Goal: Task Accomplishment & Management: Complete application form

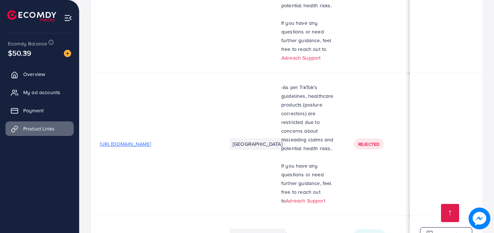
scroll to position [228, 0]
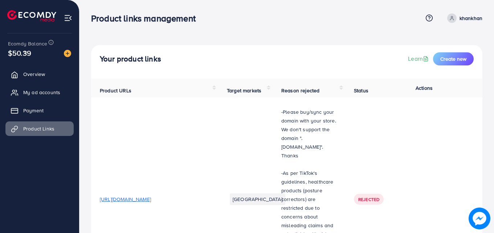
click at [452, 21] on span at bounding box center [451, 17] width 9 height 9
click at [444, 54] on link "Log out" at bounding box center [447, 60] width 69 height 16
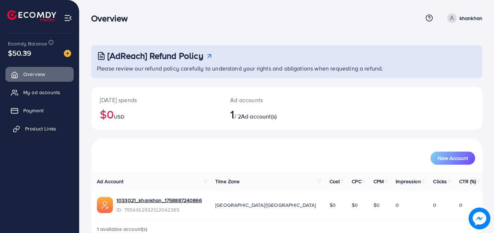
click at [31, 124] on link "Product Links" at bounding box center [39, 128] width 68 height 15
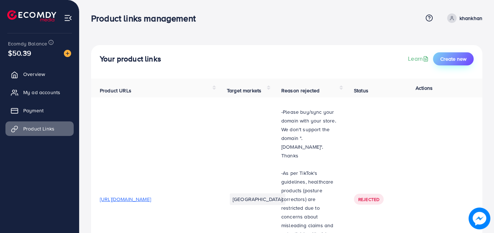
click at [461, 57] on span "Create new" at bounding box center [454, 58] width 26 height 7
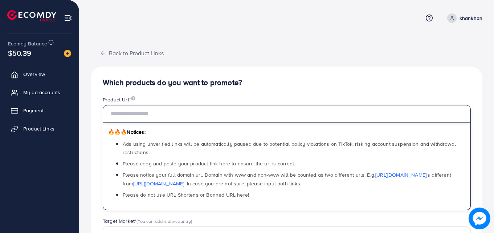
click at [354, 117] on input "text" at bounding box center [287, 113] width 368 height 17
paste input "**********"
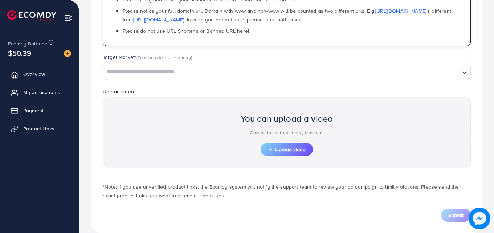
scroll to position [167, 0]
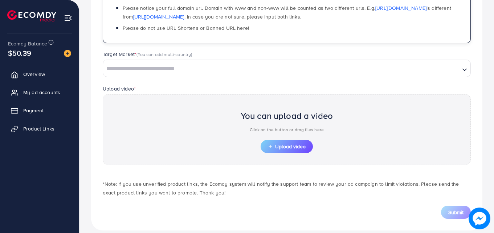
type input "**********"
click at [338, 70] on input "Search for option" at bounding box center [282, 68] width 356 height 11
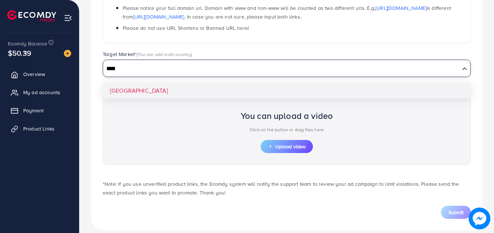
type input "****"
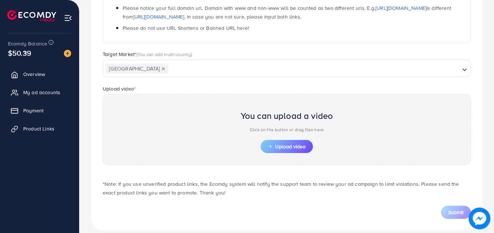
click at [329, 90] on div "**********" at bounding box center [287, 65] width 392 height 331
click at [296, 147] on span "Upload video" at bounding box center [287, 146] width 38 height 5
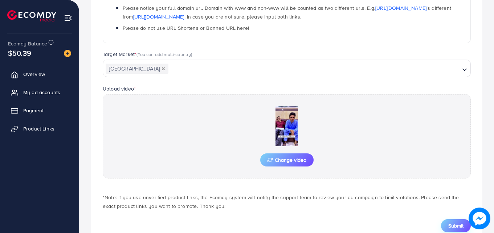
click at [461, 226] on span "Submit" at bounding box center [456, 225] width 15 height 7
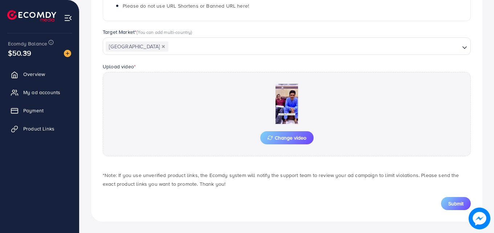
scroll to position [189, 0]
click at [450, 206] on span "Submit" at bounding box center [456, 202] width 15 height 7
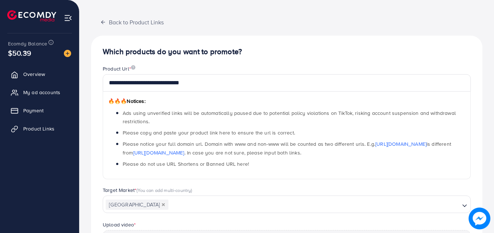
scroll to position [0, 0]
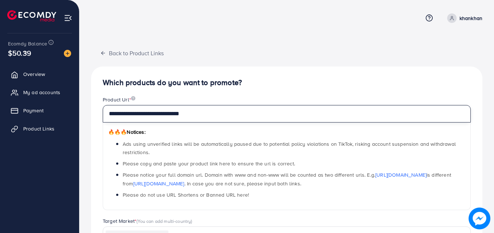
click at [222, 112] on input "**********" at bounding box center [287, 113] width 368 height 17
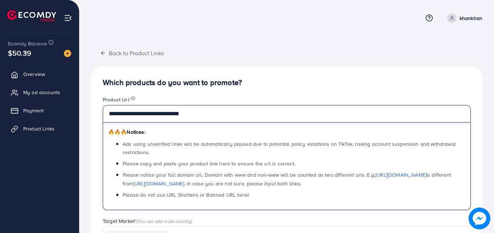
click at [222, 112] on input "**********" at bounding box center [287, 113] width 368 height 17
paste input "text"
type input "**********"
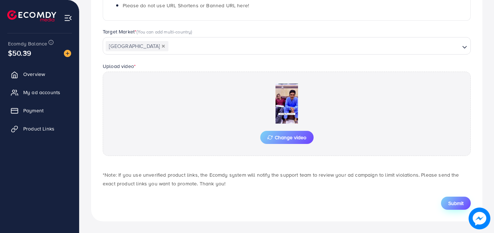
click at [447, 200] on button "Submit" at bounding box center [456, 202] width 30 height 13
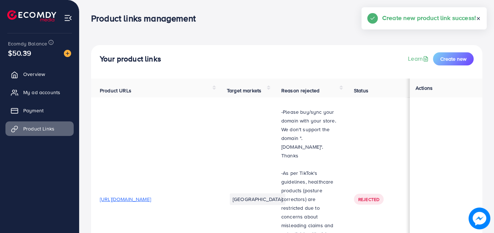
scroll to position [0, 0]
click at [453, 16] on circle at bounding box center [452, 17] width 2 height 2
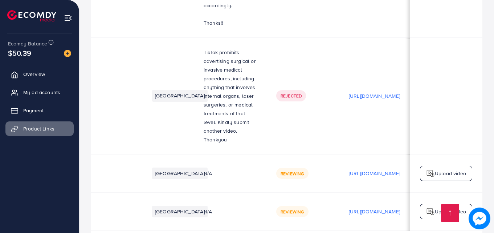
scroll to position [0, 0]
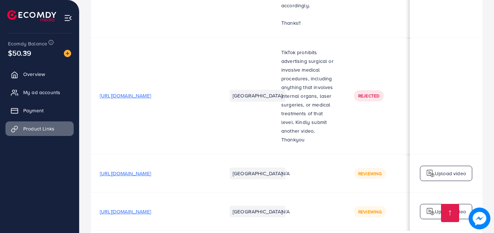
click at [151, 208] on span "https://vt.tiktok.com/ZSUe83Nbm/" at bounding box center [125, 211] width 51 height 7
click at [151, 170] on span "https://vt.tiktok.com/ZSUJ7S3M4/" at bounding box center [125, 173] width 51 height 7
drag, startPoint x: 173, startPoint y: 179, endPoint x: 213, endPoint y: 193, distance: 42.4
click at [213, 193] on td "https://vt.tiktok.com/ZSUe83Nbm/" at bounding box center [154, 211] width 127 height 38
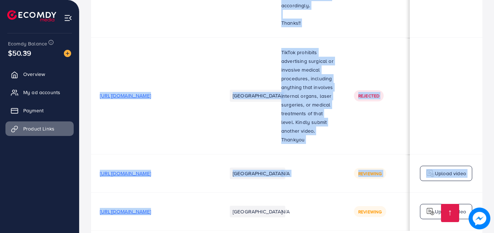
scroll to position [0, 0]
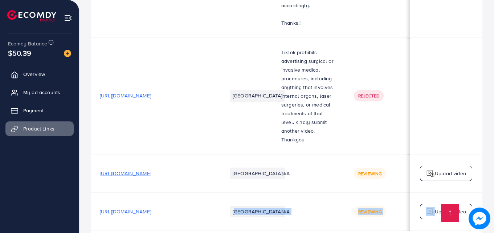
drag, startPoint x: 223, startPoint y: 198, endPoint x: 427, endPoint y: 189, distance: 204.0
click at [427, 192] on tr "https://vt.tiktok.com/ZSUe83Nbm/ Pakistan N/A Reviewing https://files.ecomdy.co…" at bounding box center [361, 211] width 541 height 38
click at [388, 192] on td "Reviewing" at bounding box center [381, 211] width 73 height 38
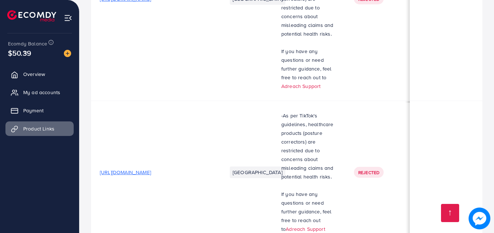
scroll to position [0, 0]
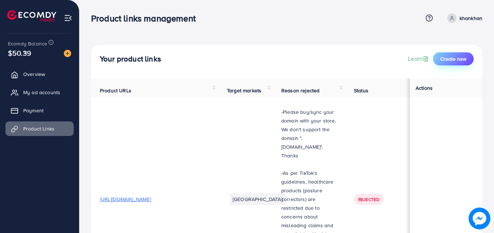
click at [453, 60] on span "Create new" at bounding box center [454, 58] width 26 height 7
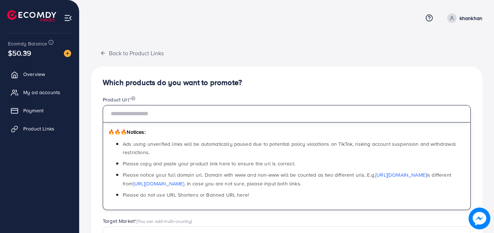
click at [330, 112] on input "text" at bounding box center [287, 113] width 368 height 17
paste input "**********"
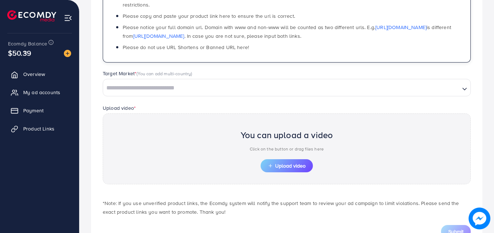
scroll to position [153, 0]
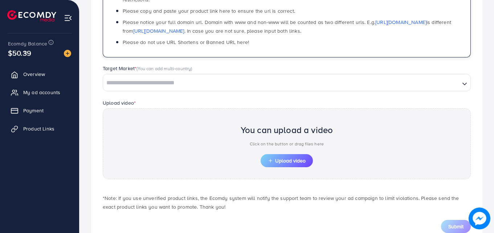
type input "**********"
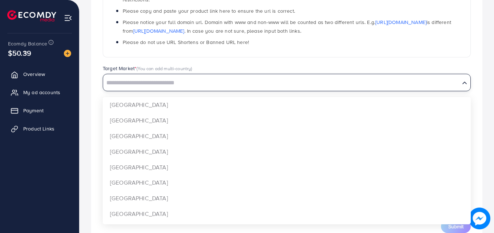
click at [322, 83] on input "Search for option" at bounding box center [282, 82] width 356 height 11
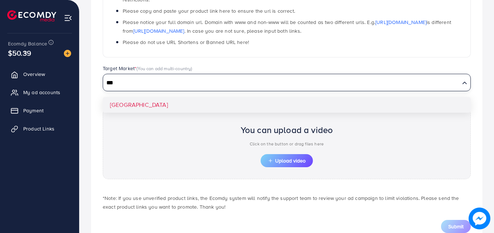
type input "***"
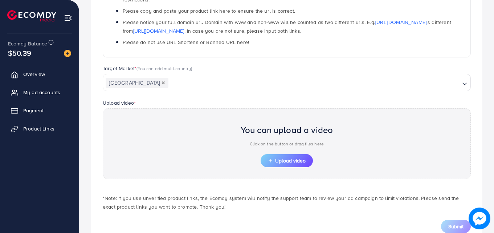
click at [321, 109] on div "**********" at bounding box center [287, 79] width 392 height 331
click at [297, 155] on button "Upload video" at bounding box center [287, 160] width 52 height 13
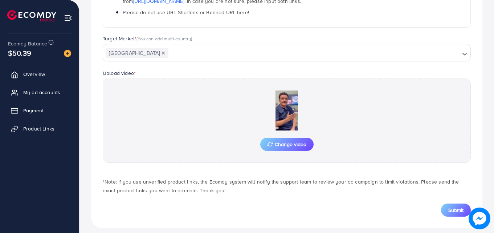
scroll to position [189, 0]
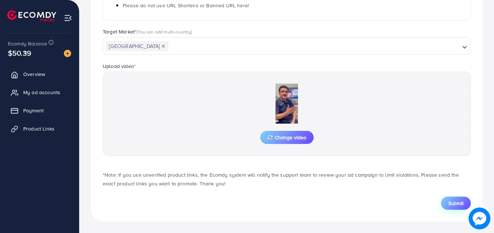
click at [457, 199] on span "Submit" at bounding box center [456, 202] width 15 height 7
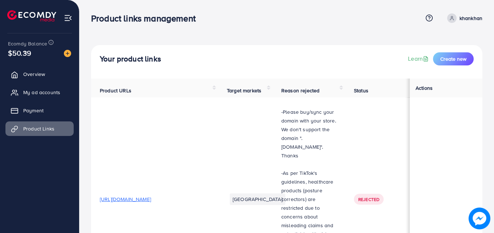
click at [464, 19] on p "khankhan" at bounding box center [471, 18] width 23 height 9
click at [437, 57] on span "Log out" at bounding box center [439, 59] width 20 height 9
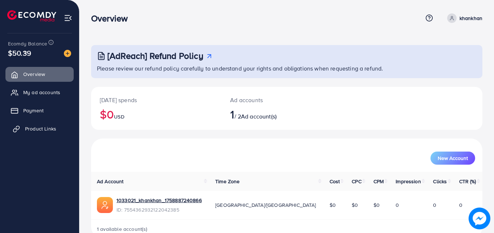
click at [50, 128] on span "Product Links" at bounding box center [40, 128] width 31 height 7
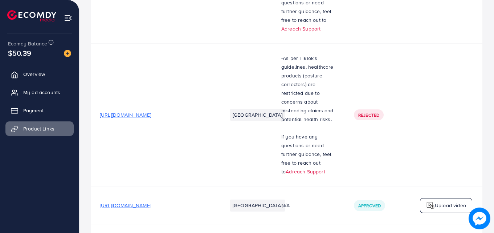
scroll to position [672, 0]
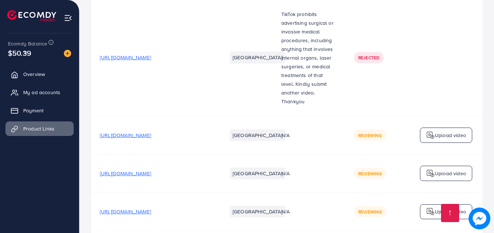
click at [151, 131] on span "[URL][DOMAIN_NAME]" at bounding box center [125, 134] width 51 height 7
click at [145, 116] on td "[URL][DOMAIN_NAME]" at bounding box center [154, 135] width 127 height 38
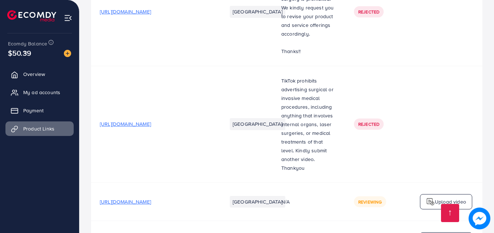
scroll to position [602, 0]
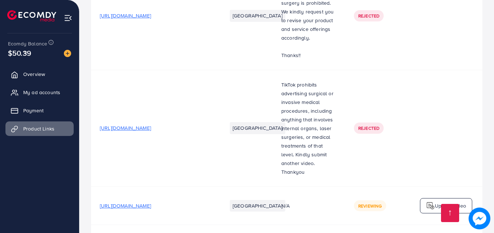
click at [147, 124] on span "[URL][DOMAIN_NAME]" at bounding box center [125, 127] width 51 height 7
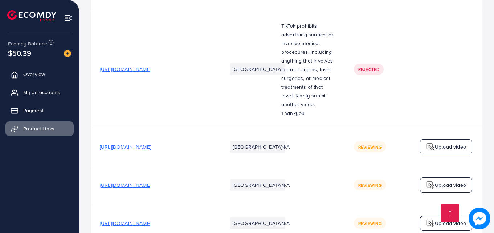
scroll to position [672, 0]
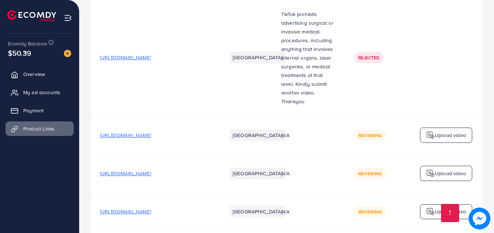
click at [151, 131] on span "[URL][DOMAIN_NAME]" at bounding box center [125, 134] width 51 height 7
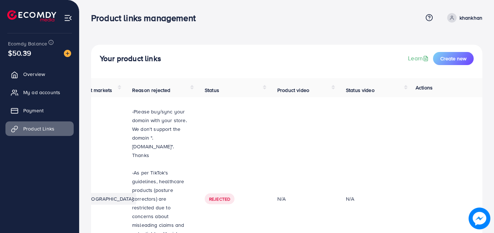
scroll to position [0, 0]
click at [458, 17] on link "khankhan" at bounding box center [464, 17] width 38 height 9
click at [438, 55] on span "Log out" at bounding box center [439, 59] width 20 height 9
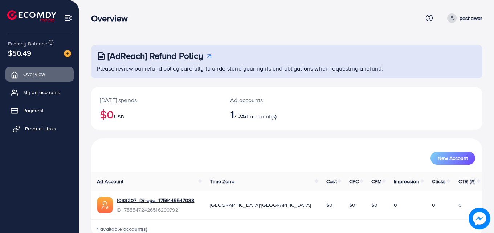
click at [62, 127] on link "Product Links" at bounding box center [39, 128] width 68 height 15
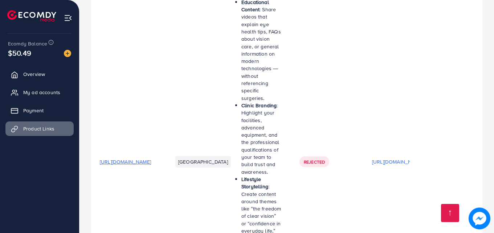
scroll to position [1710, 0]
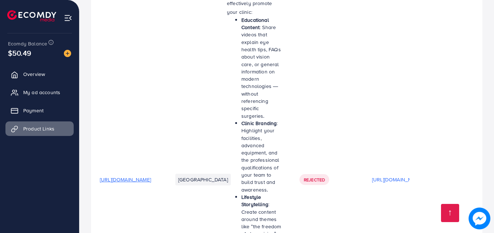
click at [151, 176] on span "https://vt.tiktok.com/ZSDoMx9nK/" at bounding box center [125, 179] width 51 height 7
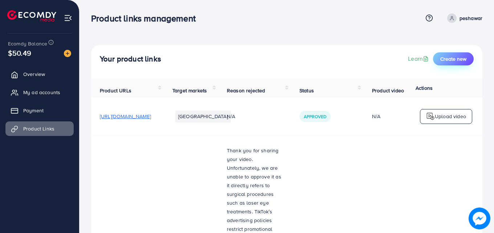
click at [449, 61] on span "Create new" at bounding box center [454, 58] width 26 height 7
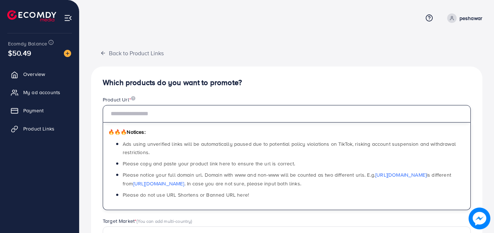
click at [354, 114] on input "text" at bounding box center [287, 113] width 368 height 17
paste input "**********"
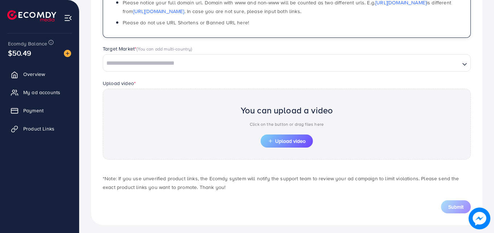
scroll to position [176, 0]
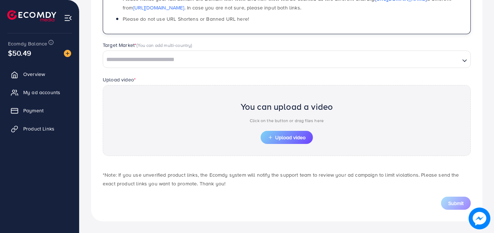
type input "**********"
click at [354, 50] on div "Loading..." at bounding box center [287, 58] width 368 height 17
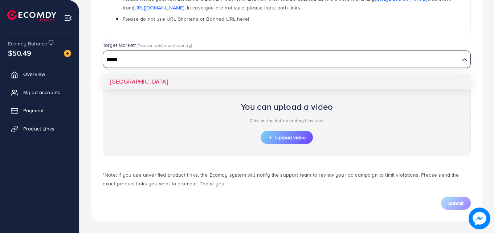
type input "*****"
click at [359, 80] on div "**********" at bounding box center [287, 56] width 392 height 331
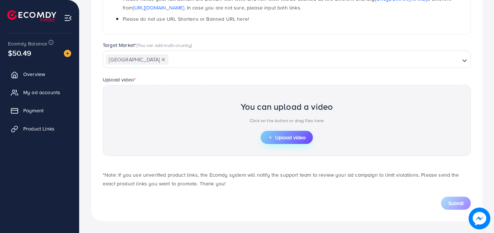
click at [299, 138] on span "Upload video" at bounding box center [287, 137] width 38 height 5
click at [287, 132] on button "Upload video" at bounding box center [287, 137] width 52 height 13
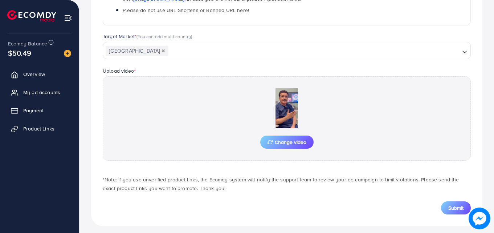
scroll to position [189, 0]
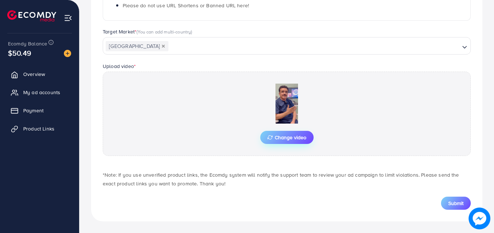
click at [297, 135] on span "Change video" at bounding box center [287, 137] width 39 height 5
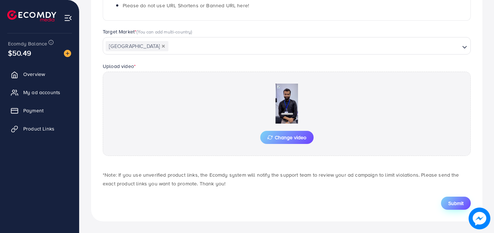
click at [453, 202] on span "Submit" at bounding box center [456, 202] width 15 height 7
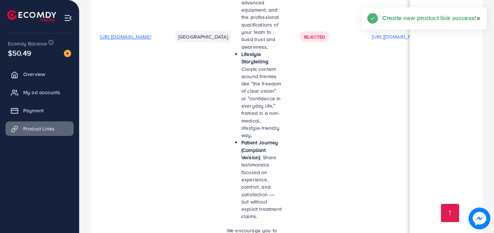
scroll to position [1952, 0]
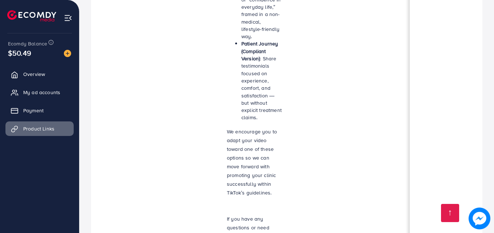
drag, startPoint x: 408, startPoint y: 163, endPoint x: 407, endPoint y: 182, distance: 18.9
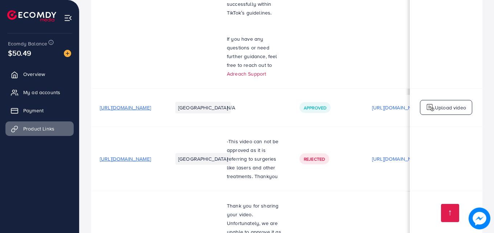
scroll to position [672, 0]
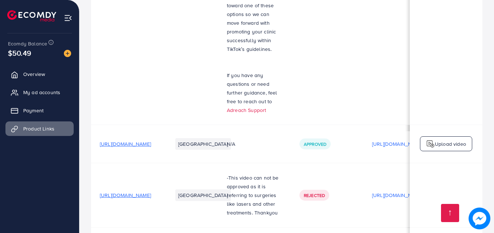
click at [151, 140] on span "[URL][DOMAIN_NAME]" at bounding box center [125, 143] width 51 height 7
